Goal: Task Accomplishment & Management: Use online tool/utility

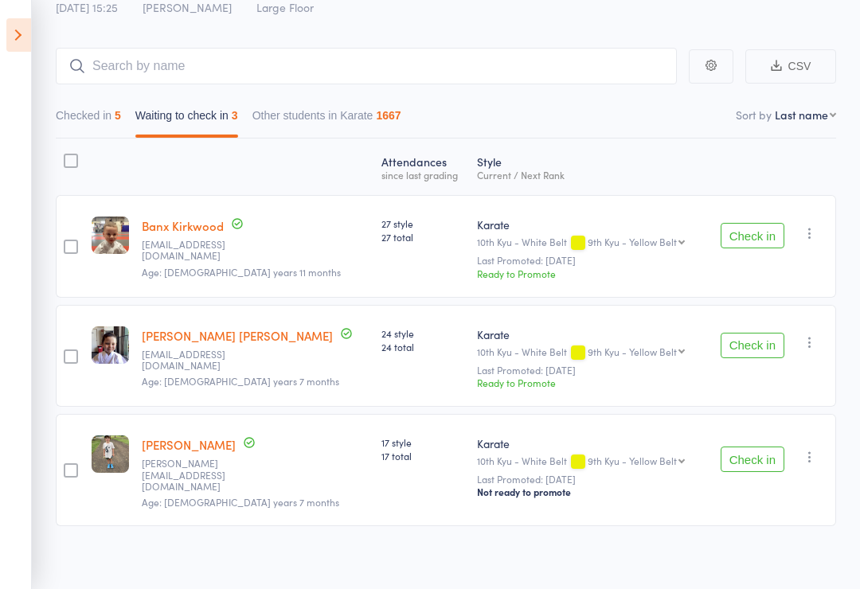
click at [820, 224] on div "Check in Check in Send message Add Note Remove [PERSON_NAME] absent" at bounding box center [771, 246] width 131 height 103
click at [812, 243] on button "button" at bounding box center [810, 233] width 19 height 19
click at [755, 350] on li "Mark absent" at bounding box center [752, 350] width 131 height 22
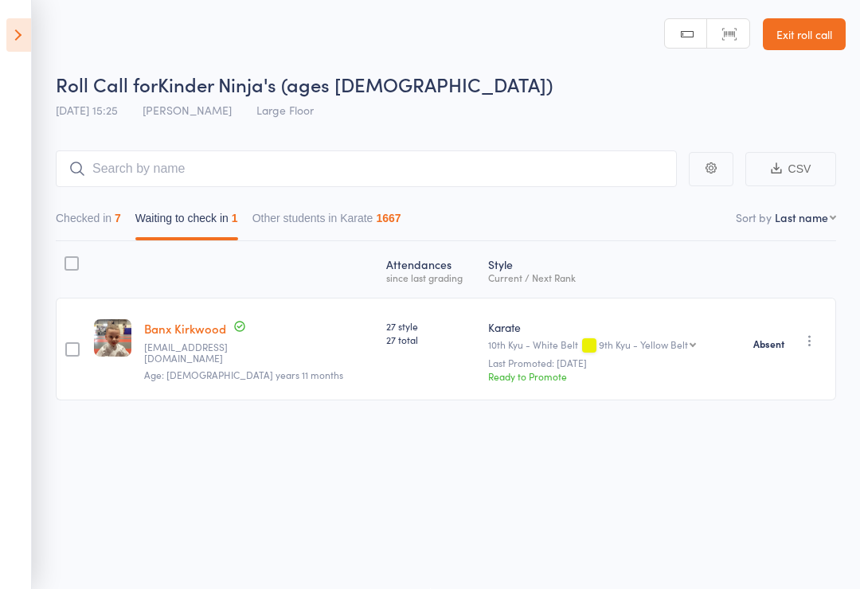
scroll to position [11, 0]
click at [9, 41] on icon at bounding box center [18, 34] width 25 height 33
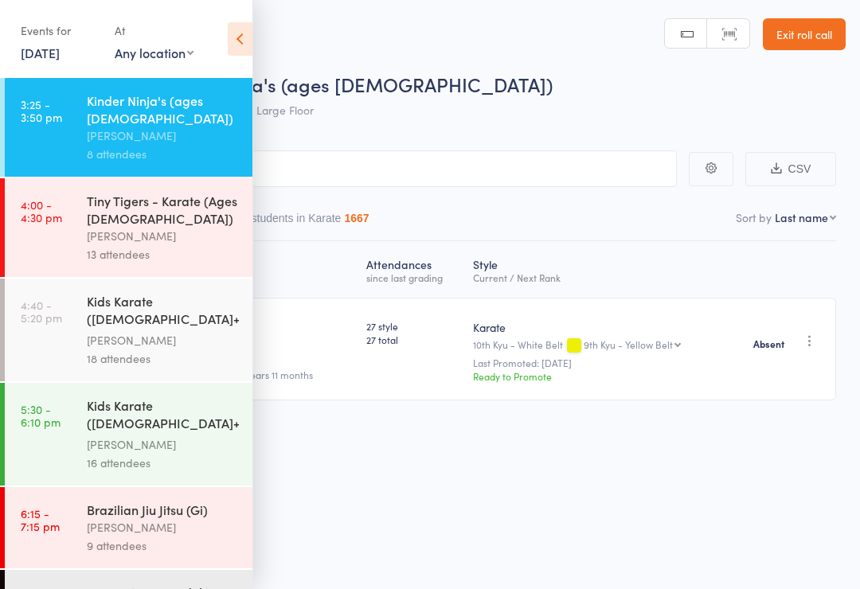
click at [57, 196] on link "4:00 - 4:30 pm Tiny Tigers - Karate (Ages [DEMOGRAPHIC_DATA]) [PERSON_NAME] 13 …" at bounding box center [129, 227] width 248 height 99
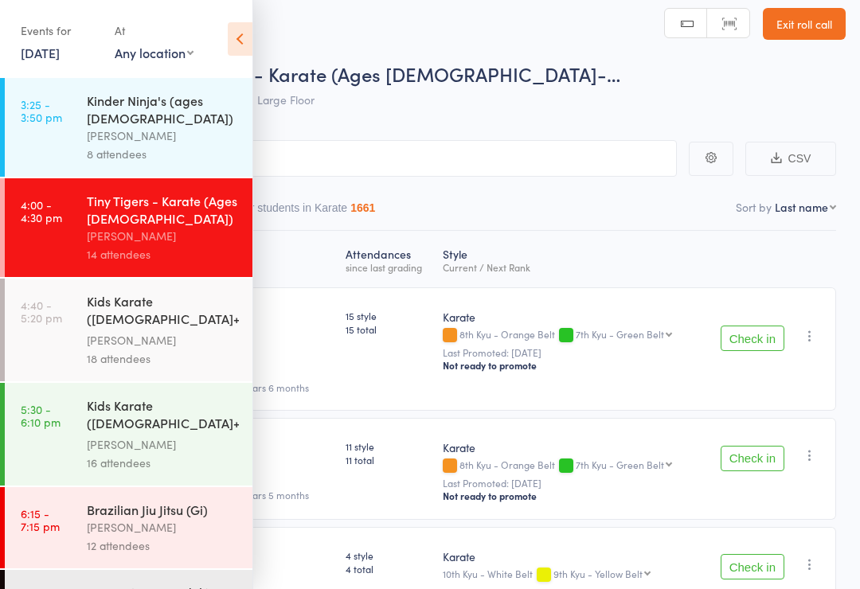
click at [238, 33] on icon at bounding box center [240, 38] width 25 height 33
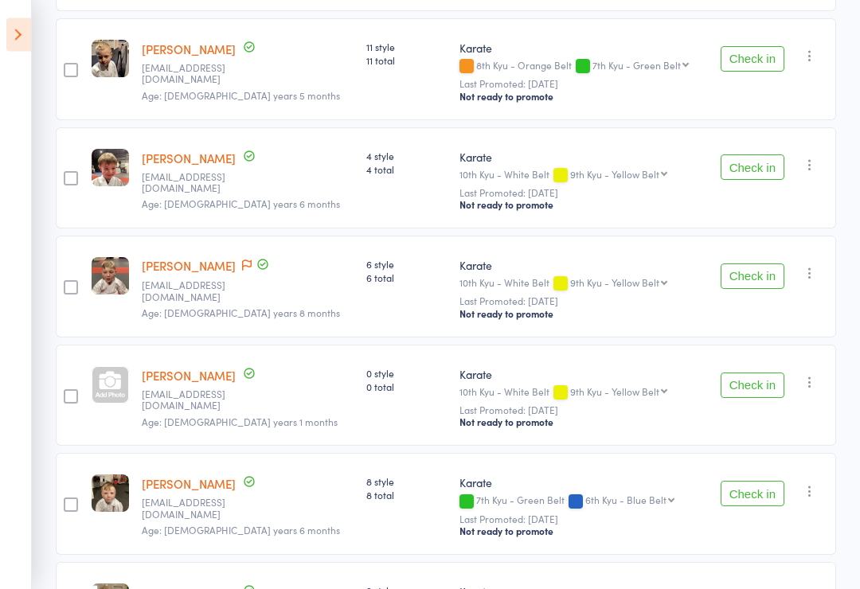
scroll to position [411, 0]
click at [123, 374] on div at bounding box center [110, 384] width 37 height 37
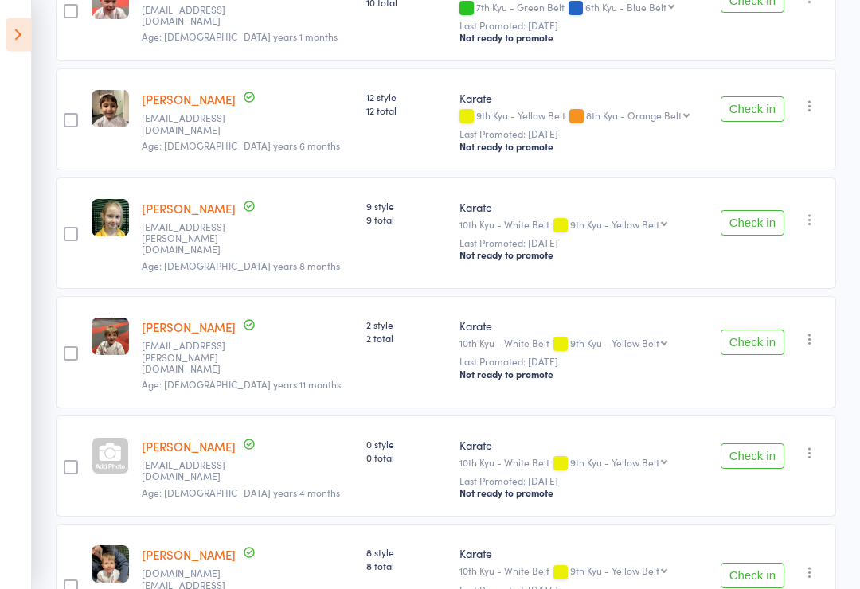
scroll to position [1120, 0]
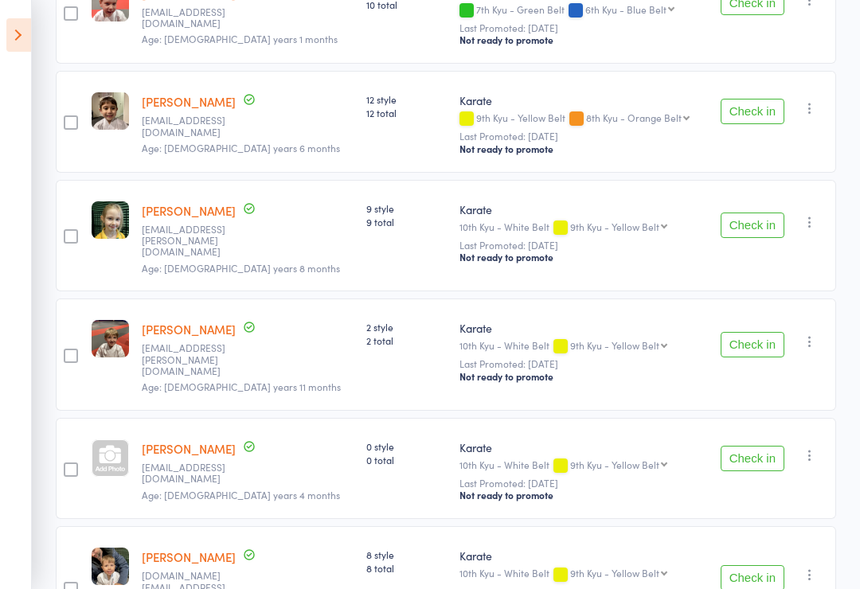
click at [128, 440] on div at bounding box center [110, 458] width 37 height 37
click at [0, 194] on aside "Events for [DATE] [DATE] [DATE] Sun Mon Tue Wed Thu Fri Sat 31 27 28 29 30 31 0…" at bounding box center [16, 294] width 32 height 589
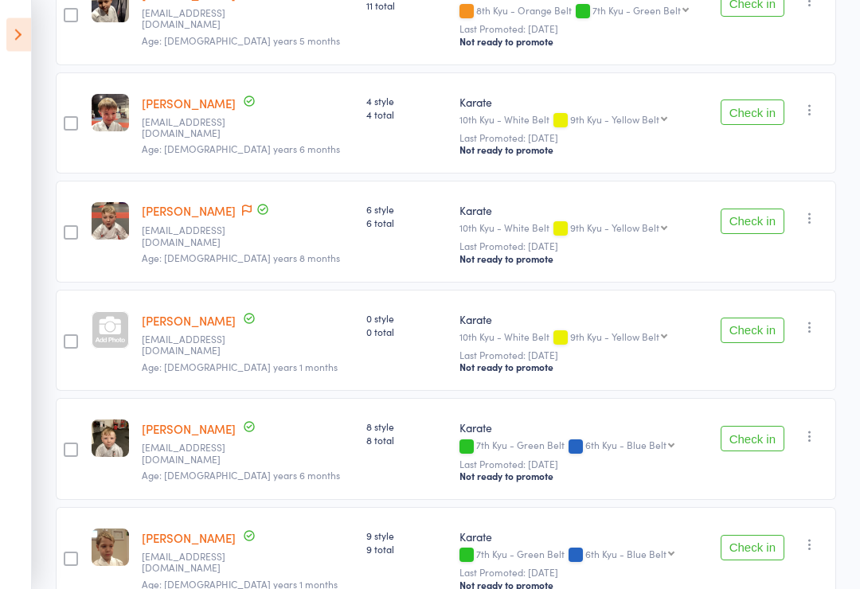
scroll to position [469, 0]
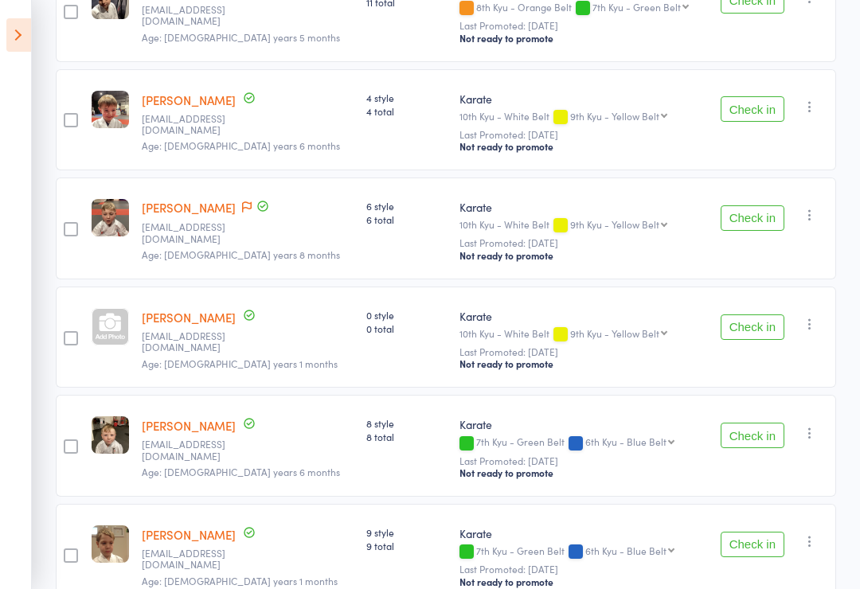
click at [105, 326] on div at bounding box center [110, 326] width 37 height 37
click at [112, 308] on div at bounding box center [110, 326] width 37 height 37
click at [0, 267] on aside "Events for [DATE] [DATE] [DATE] Sun Mon Tue Wed Thu Fri Sat 31 27 28 29 30 31 0…" at bounding box center [16, 294] width 32 height 589
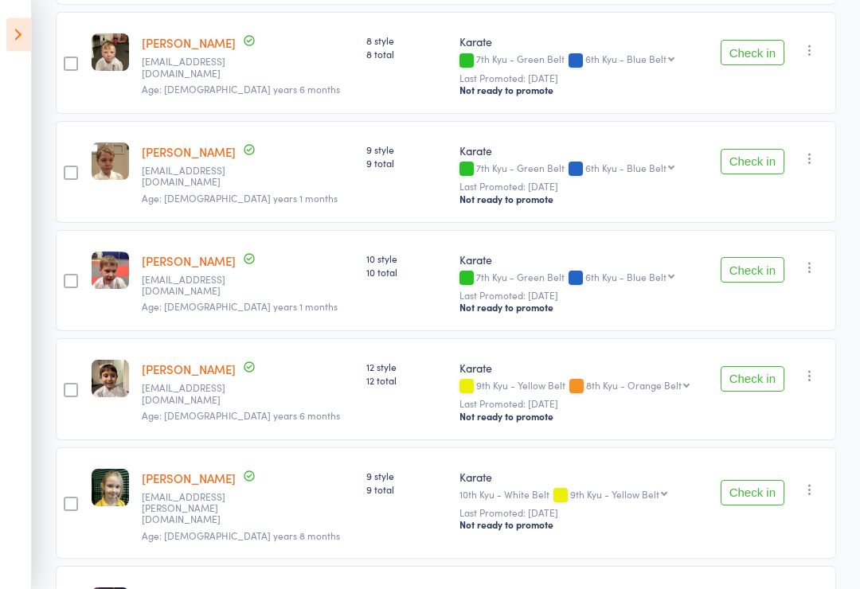
click at [768, 481] on button "Check in" at bounding box center [753, 493] width 64 height 25
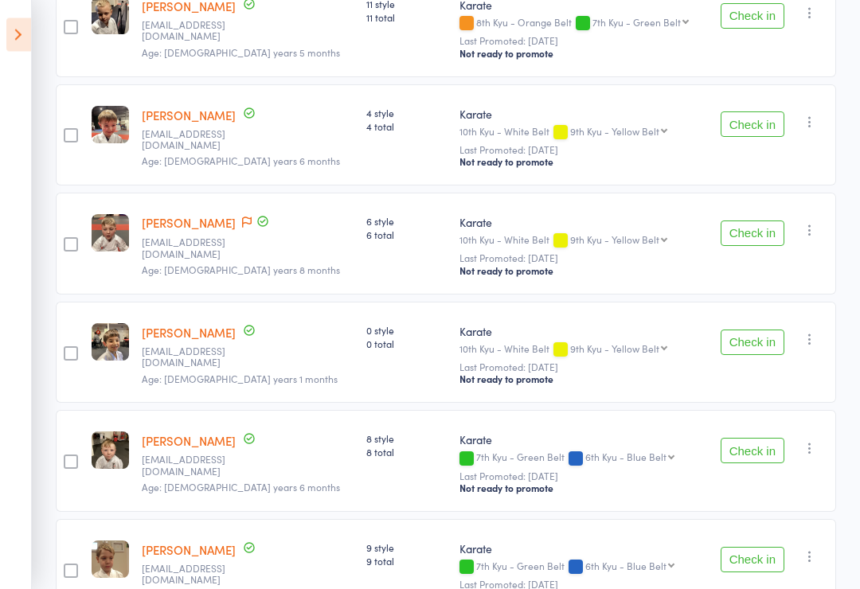
scroll to position [454, 0]
click at [762, 221] on button "Check in" at bounding box center [753, 233] width 64 height 25
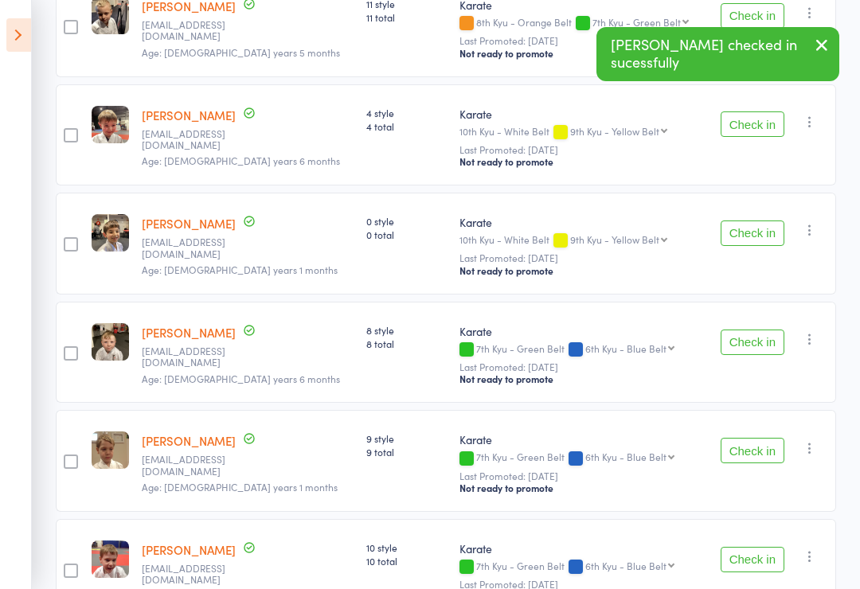
click at [757, 221] on button "Check in" at bounding box center [753, 233] width 64 height 25
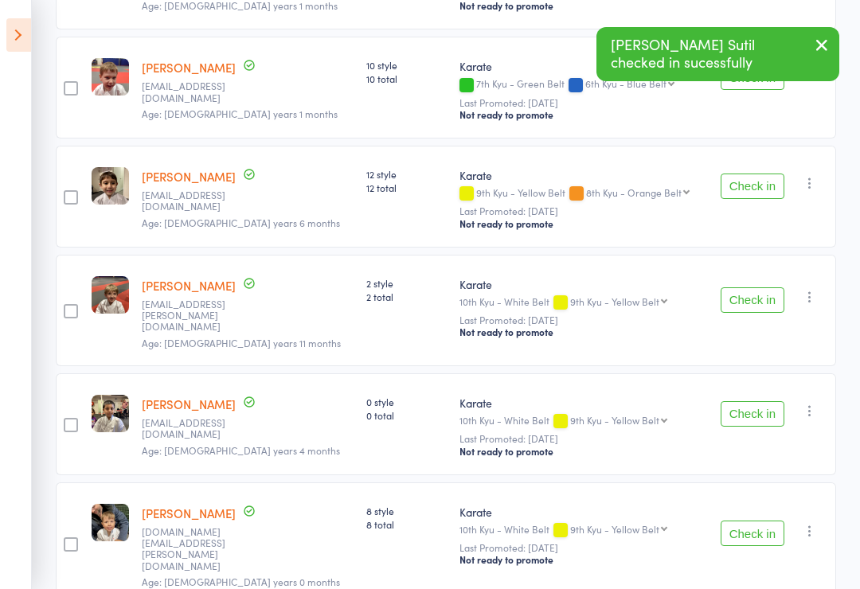
scroll to position [826, 0]
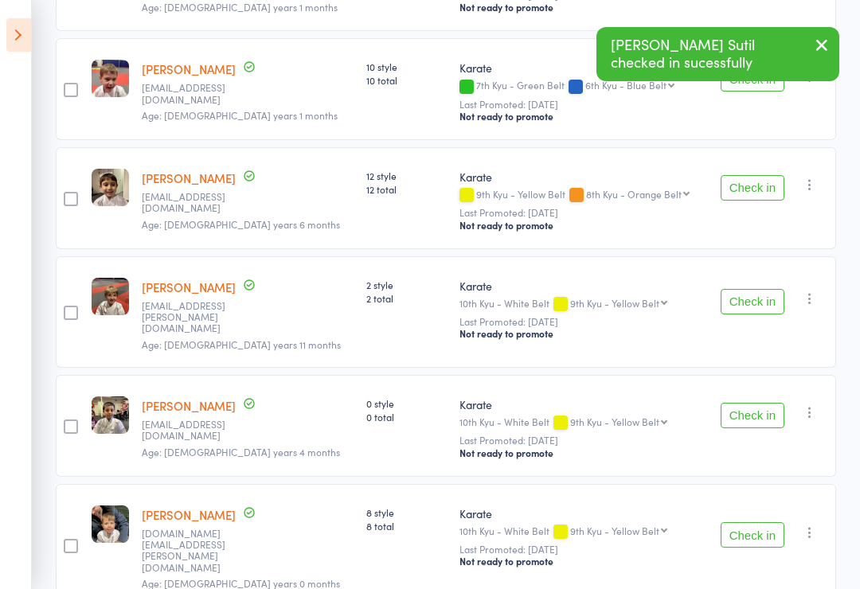
click at [757, 403] on button "Check in" at bounding box center [753, 415] width 64 height 25
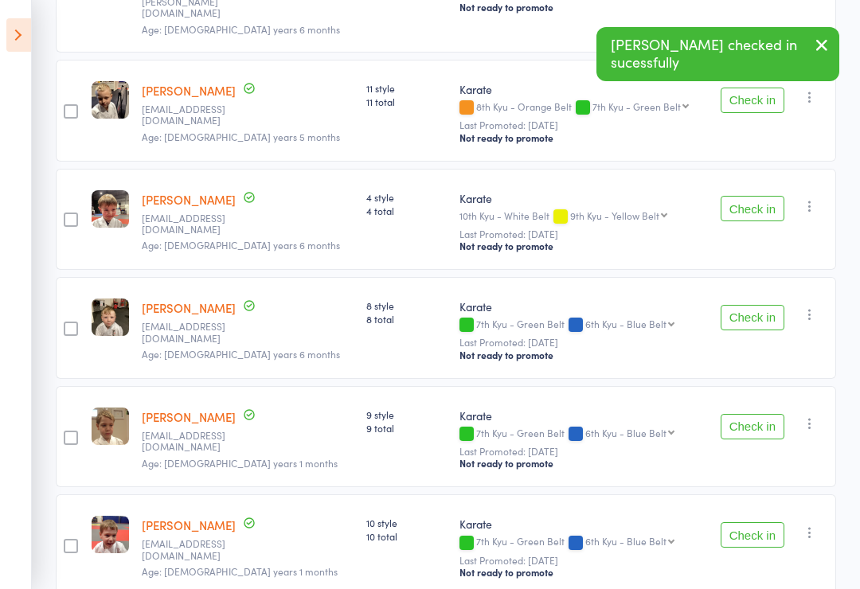
scroll to position [327, 0]
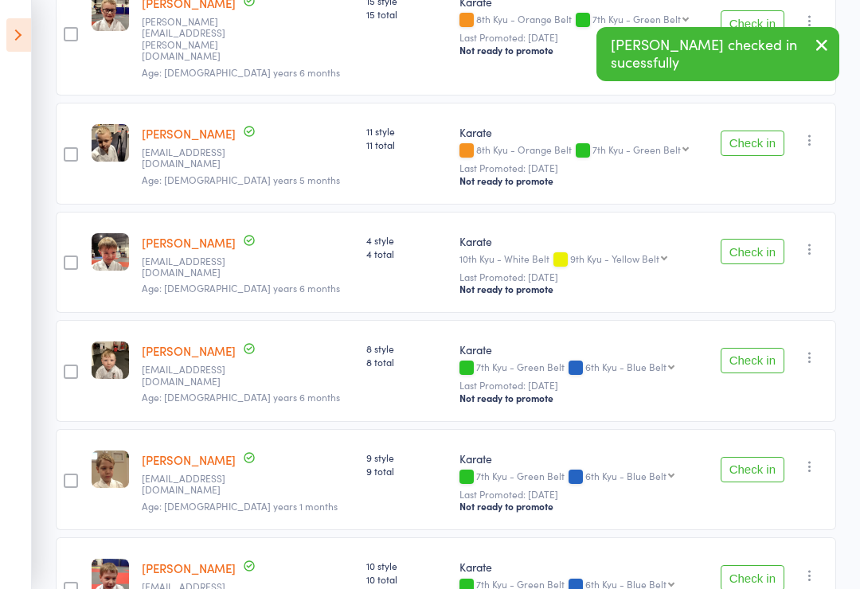
click at [761, 239] on button "Check in" at bounding box center [753, 251] width 64 height 25
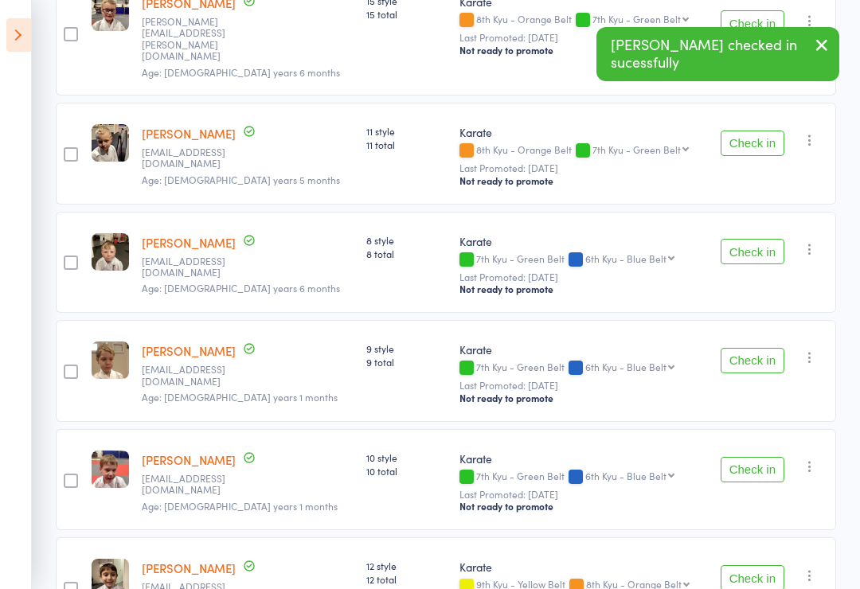
click at [761, 131] on button "Check in" at bounding box center [753, 143] width 64 height 25
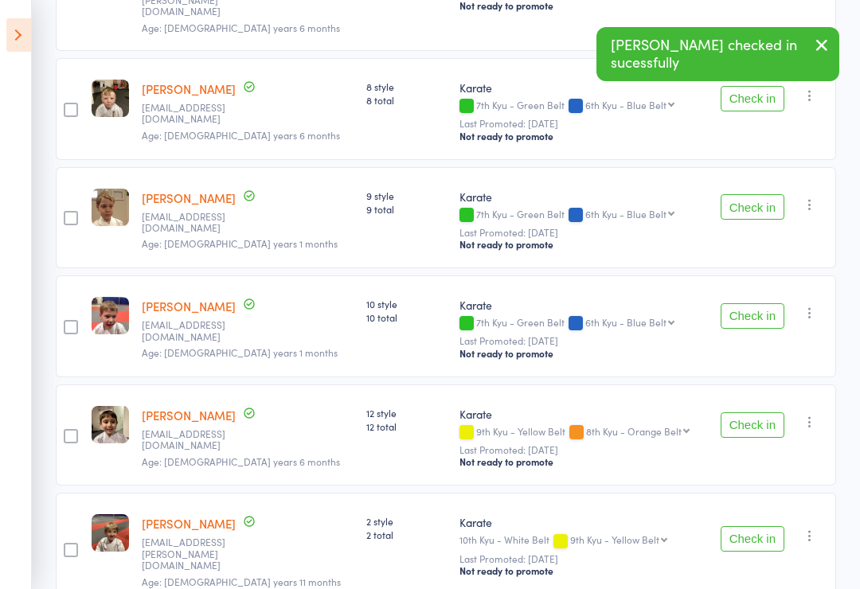
scroll to position [370, 0]
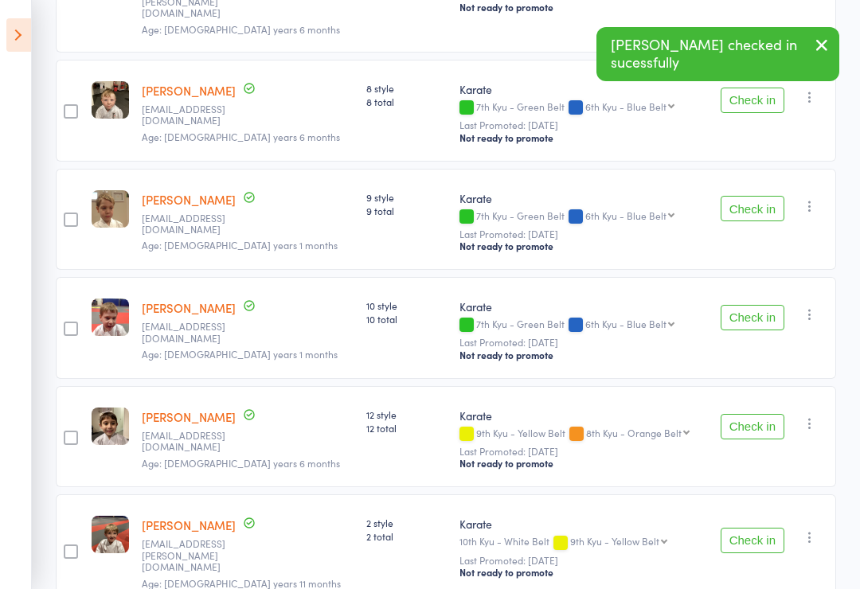
click at [758, 305] on button "Check in" at bounding box center [753, 317] width 64 height 25
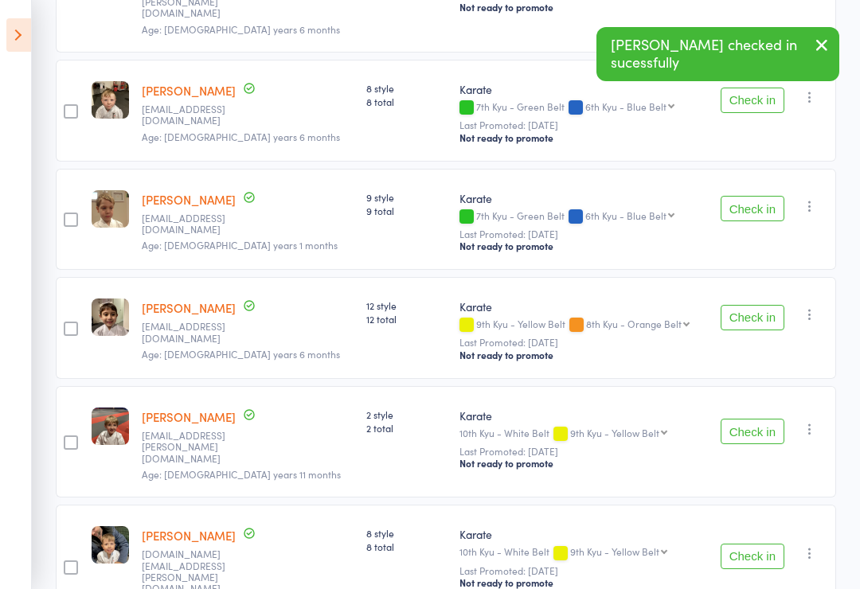
click at [760, 196] on button "Check in" at bounding box center [753, 208] width 64 height 25
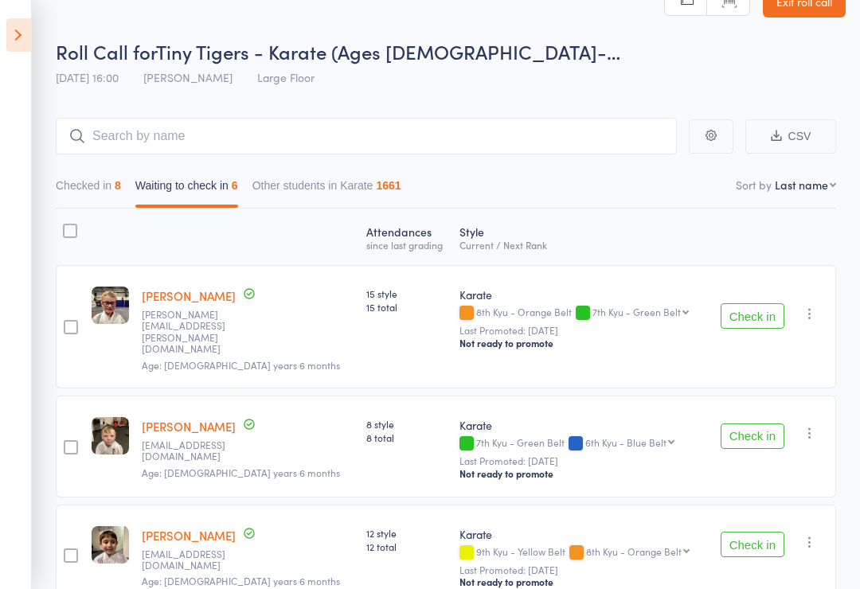
scroll to position [34, 0]
click at [742, 423] on button "Check in" at bounding box center [753, 435] width 64 height 25
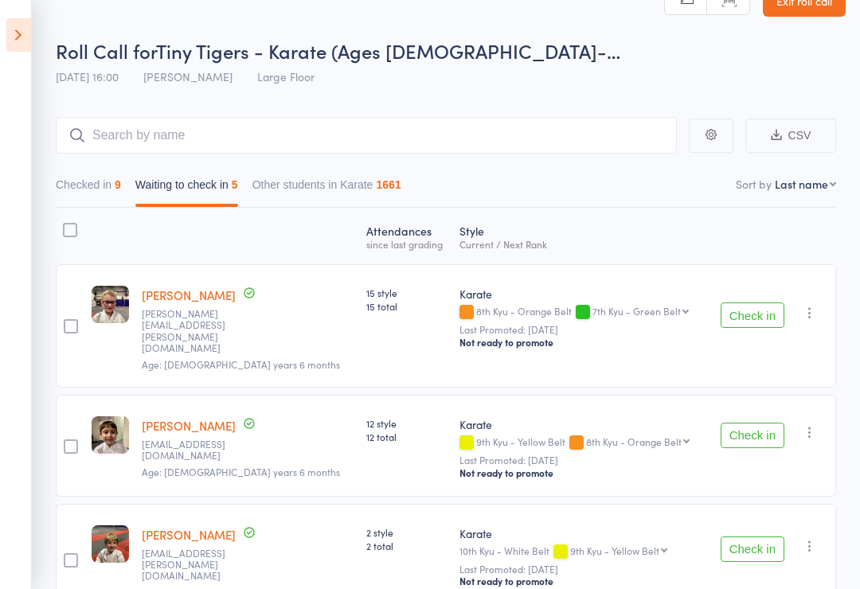
click at [33, 517] on main "CSV Checked in 9 Waiting to check in 5 Other students in Karate 1661 Sort by La…" at bounding box center [430, 509] width 860 height 833
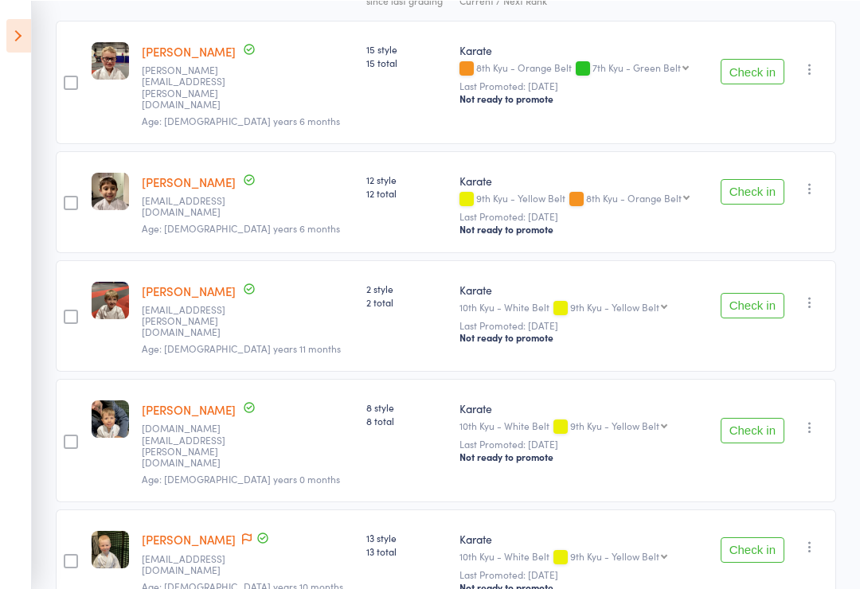
click at [746, 417] on button "Check in" at bounding box center [753, 429] width 64 height 25
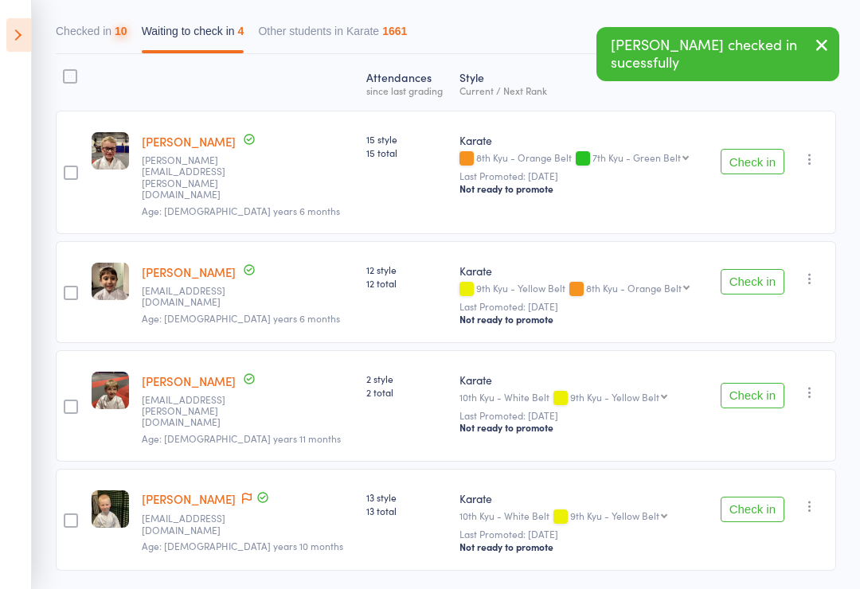
click at [765, 528] on div "Check in Check in Send message Add Note Remove [PERSON_NAME] absent" at bounding box center [772, 520] width 128 height 102
click at [751, 497] on button "Check in" at bounding box center [753, 509] width 64 height 25
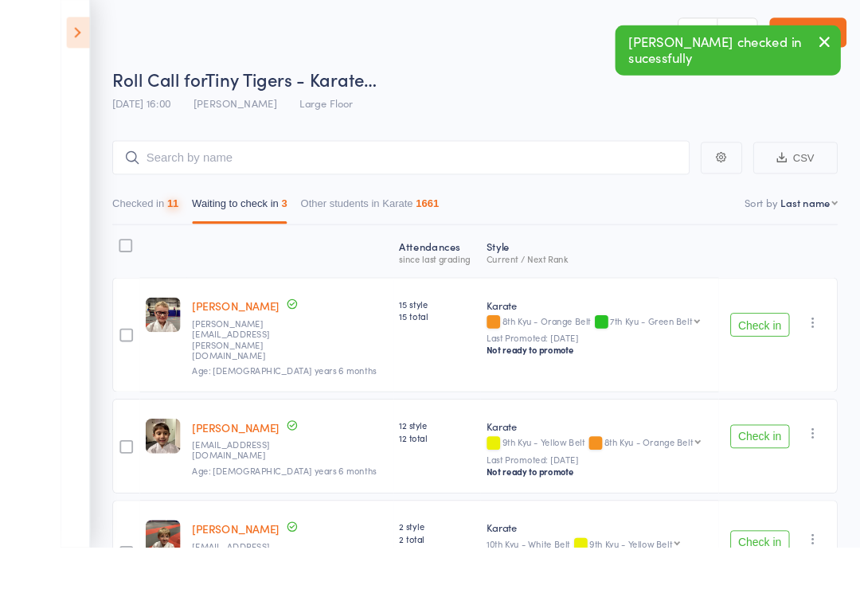
scroll to position [79, 0]
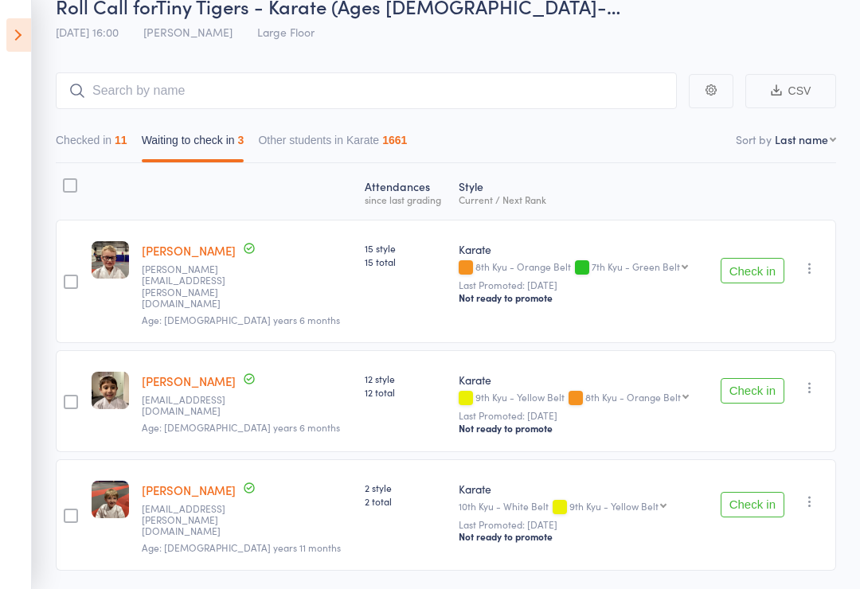
click at [724, 281] on div "Check in Check in Send message Add Note Remove [PERSON_NAME] absent" at bounding box center [772, 281] width 128 height 123
click at [748, 270] on button "Check in" at bounding box center [753, 270] width 64 height 25
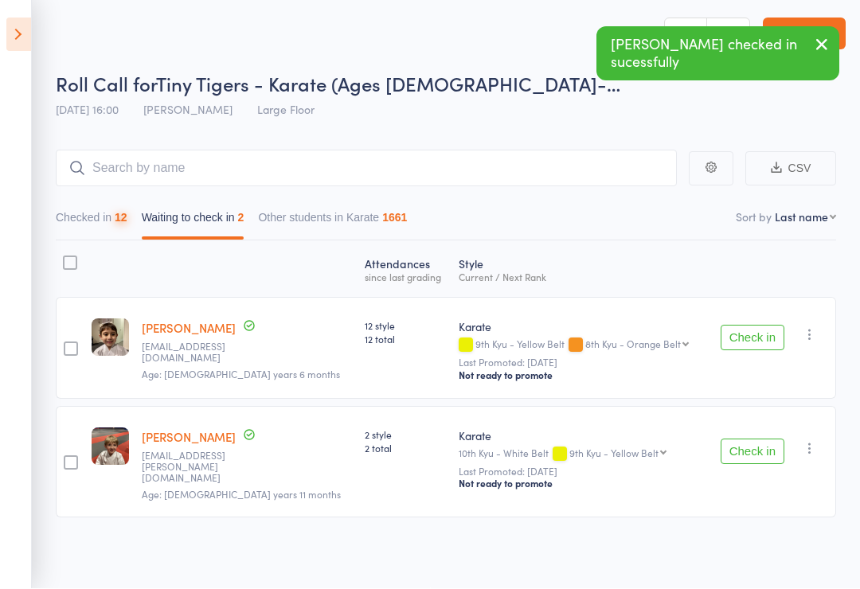
scroll to position [11, 0]
